Goal: Find specific page/section: Find specific page/section

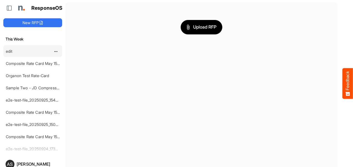
click at [14, 51] on div "edit" at bounding box center [28, 51] width 49 height 11
click at [11, 50] on link "edit" at bounding box center [9, 51] width 7 height 5
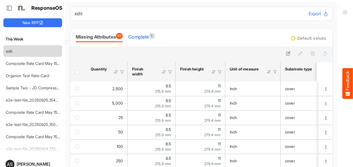
click at [143, 37] on div "Complete 1" at bounding box center [141, 37] width 26 height 8
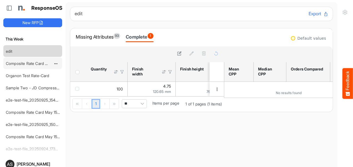
click at [22, 61] on link "Composite Rate Card May 15_s[DATE]" at bounding box center [39, 63] width 67 height 5
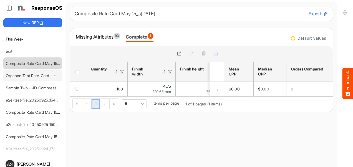
click at [23, 73] on link "Organon Test Rate-Card" at bounding box center [28, 75] width 44 height 5
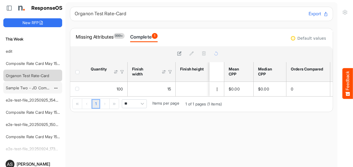
click at [14, 87] on link "Sample Two - JD Compressed 2" at bounding box center [35, 87] width 59 height 5
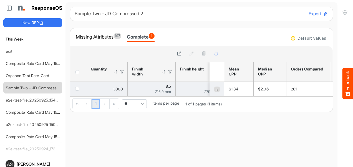
click at [215, 89] on span "dropdownbutton" at bounding box center [217, 89] width 4 height 4
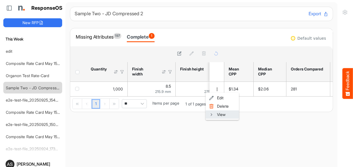
click at [218, 114] on li "View" at bounding box center [222, 114] width 33 height 8
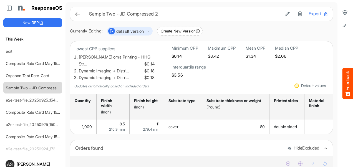
scroll to position [83, 0]
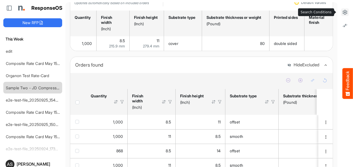
click at [342, 13] on icon at bounding box center [345, 12] width 6 height 6
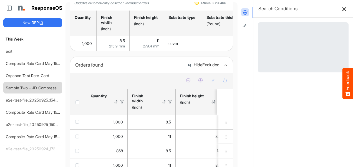
click at [342, 10] on icon at bounding box center [344, 8] width 5 height 5
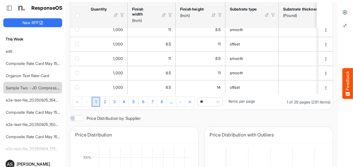
scroll to position [250, 0]
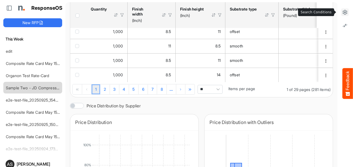
click at [341, 11] on button at bounding box center [345, 12] width 8 height 8
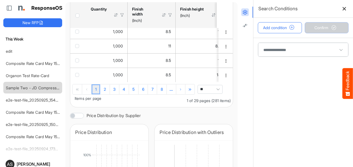
click at [198, 94] on span "**" at bounding box center [210, 89] width 25 height 9
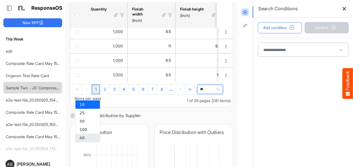
click at [85, 138] on li "All" at bounding box center [87, 138] width 24 height 8
type input "***"
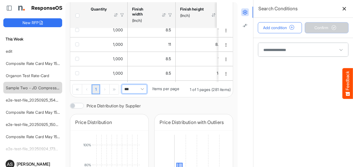
click at [262, 49] on span at bounding box center [303, 50] width 90 height 14
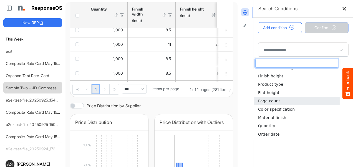
scroll to position [70, 0]
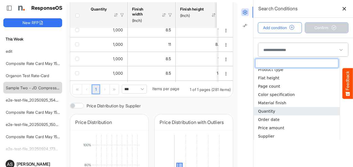
click at [270, 111] on span "Quantity" at bounding box center [266, 111] width 17 height 4
type input "********"
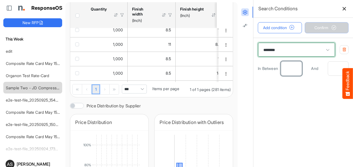
click at [284, 69] on input "number" at bounding box center [291, 69] width 20 height 14
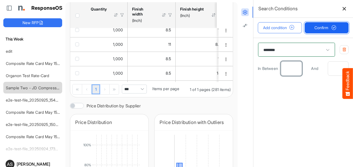
type input "****"
click at [315, 26] on span "Confirm" at bounding box center [326, 28] width 24 height 6
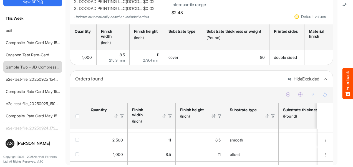
scroll to position [0, 0]
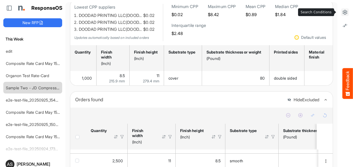
click at [343, 12] on icon at bounding box center [345, 12] width 6 height 6
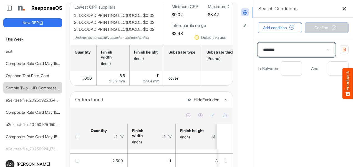
click at [295, 51] on span "********" at bounding box center [296, 50] width 77 height 14
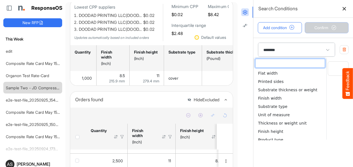
scroll to position [45, 0]
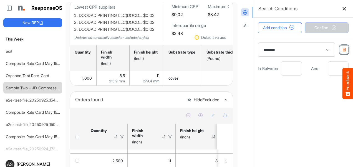
click at [340, 52] on button "button" at bounding box center [344, 49] width 9 height 9
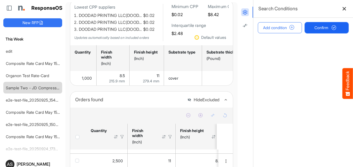
click at [322, 32] on button "Confirm" at bounding box center [327, 27] width 44 height 11
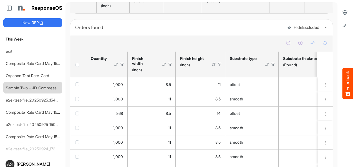
scroll to position [125, 0]
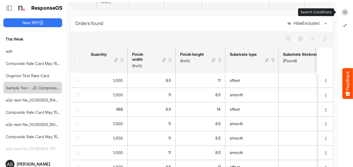
click at [342, 13] on icon at bounding box center [345, 12] width 6 height 6
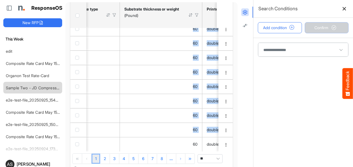
scroll to position [12, 159]
drag, startPoint x: 99, startPoint y: 145, endPoint x: 93, endPoint y: 147, distance: 6.5
click at [93, 147] on div "1,000 8.5 11 offset 60 double sided resort map 4/4 0.19 31/01/2[DATE]lis Printi…" at bounding box center [151, 85] width 163 height 134
click at [113, 16] on div at bounding box center [114, 15] width 5 height 5
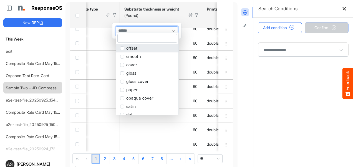
click at [130, 27] on input "multiselect" at bounding box center [123, 31] width 14 height 8
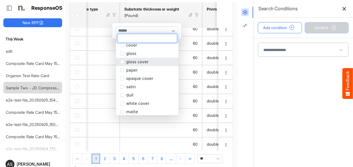
scroll to position [37, 0]
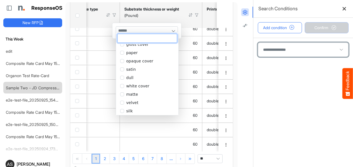
click at [273, 52] on span at bounding box center [303, 50] width 90 height 14
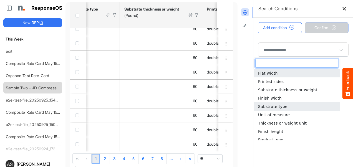
click at [278, 106] on span "Substrate type" at bounding box center [272, 106] width 29 height 4
type input "**********"
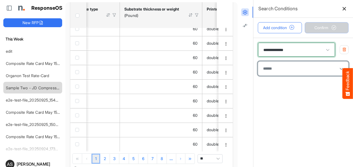
click at [281, 66] on div at bounding box center [303, 68] width 85 height 8
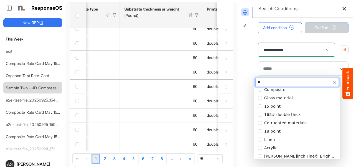
scroll to position [0, 0]
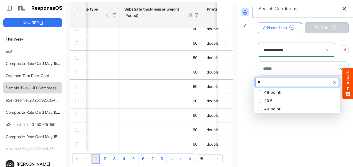
type input "**"
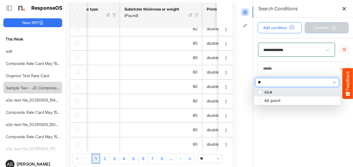
click at [263, 92] on li "40#" at bounding box center [297, 92] width 86 height 8
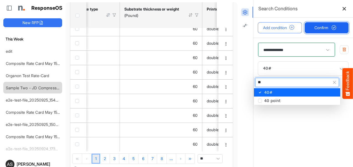
type input "**"
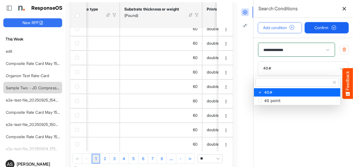
click at [320, 27] on span "Confirm" at bounding box center [326, 28] width 24 height 6
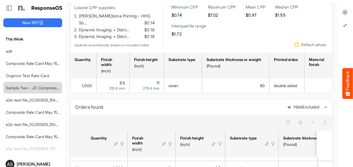
scroll to position [14, 0]
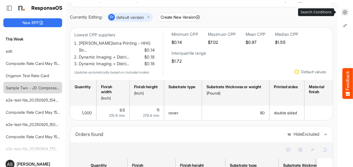
click at [342, 14] on icon at bounding box center [345, 12] width 6 height 6
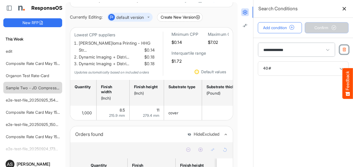
click at [342, 49] on icon "button" at bounding box center [344, 49] width 4 height 4
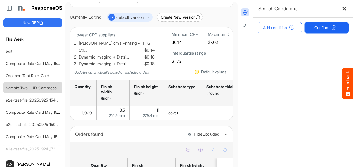
click at [321, 30] on span "Confirm" at bounding box center [326, 28] width 24 height 6
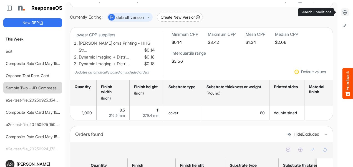
click at [342, 13] on icon at bounding box center [345, 12] width 6 height 6
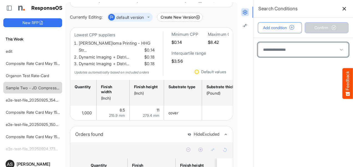
click at [282, 51] on span at bounding box center [303, 50] width 90 height 14
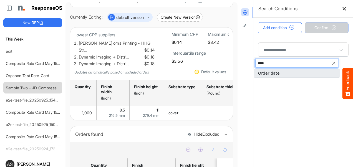
type input "*****"
click at [273, 72] on span "Order date" at bounding box center [268, 73] width 21 height 4
type input "**********"
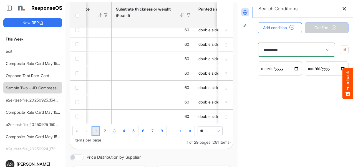
scroll to position [0, 0]
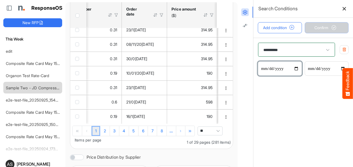
click at [292, 68] on input "date" at bounding box center [280, 69] width 44 height 14
type input "**********"
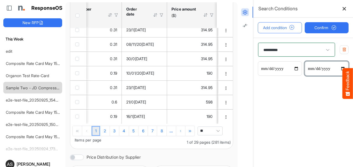
click at [308, 68] on input "date" at bounding box center [327, 69] width 44 height 14
type input "**********"
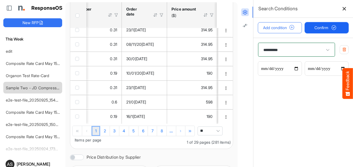
click at [315, 29] on span "Confirm" at bounding box center [326, 28] width 24 height 6
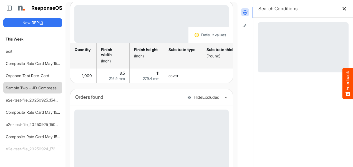
scroll to position [42, 0]
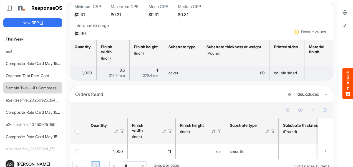
click at [162, 80] on td "11 279.4 mm" at bounding box center [147, 73] width 34 height 14
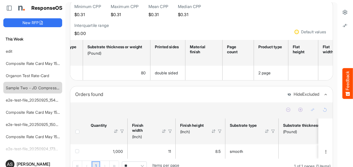
scroll to position [0, 126]
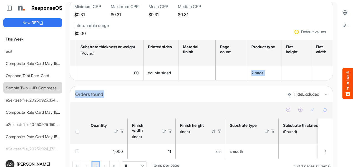
drag, startPoint x: 212, startPoint y: 80, endPoint x: 280, endPoint y: 89, distance: 68.3
